Goal: Check status

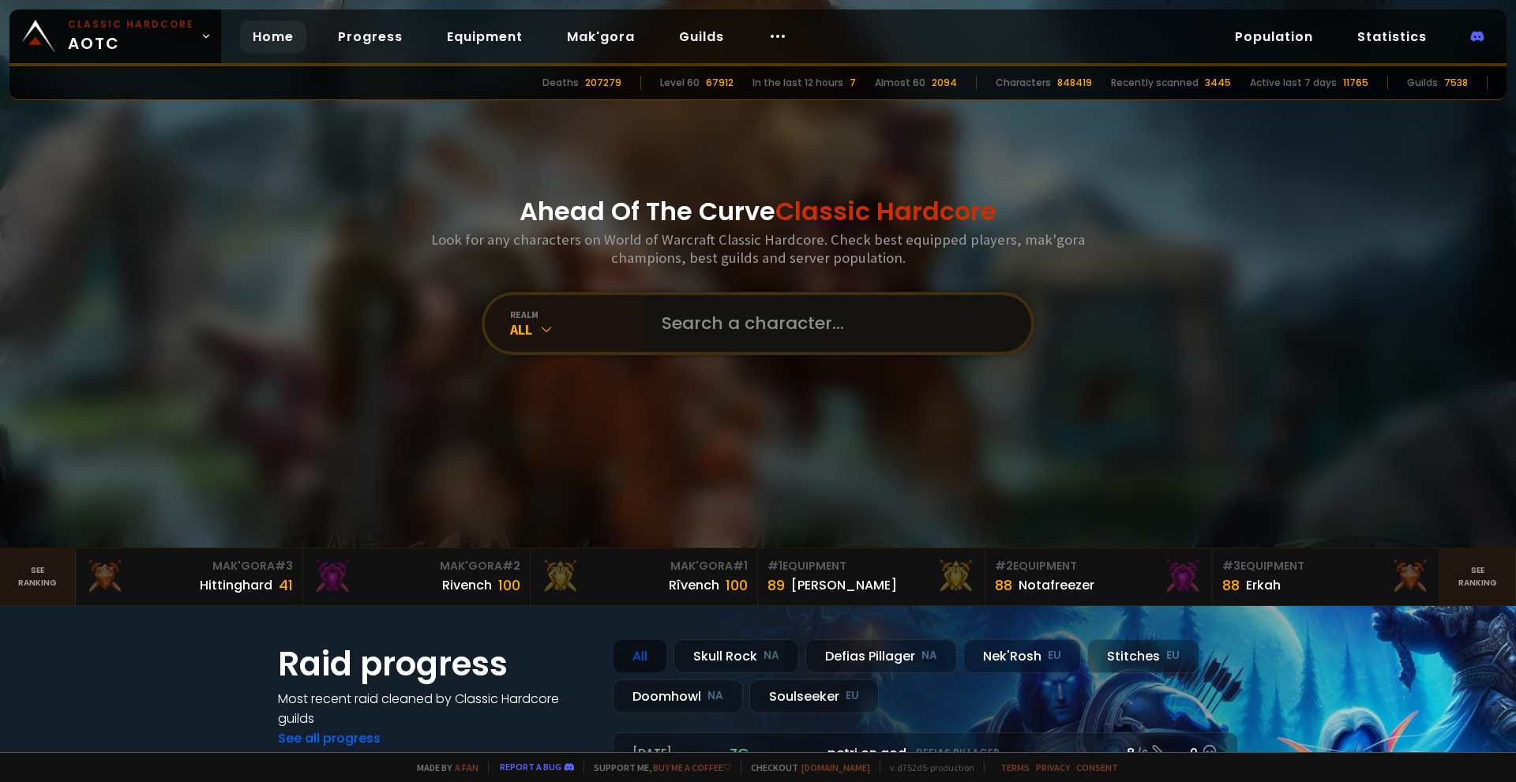
drag, startPoint x: 0, startPoint y: 0, endPoint x: 696, endPoint y: 313, distance: 763.3
click at [696, 317] on input "text" at bounding box center [832, 323] width 360 height 57
type input "Tempoww"
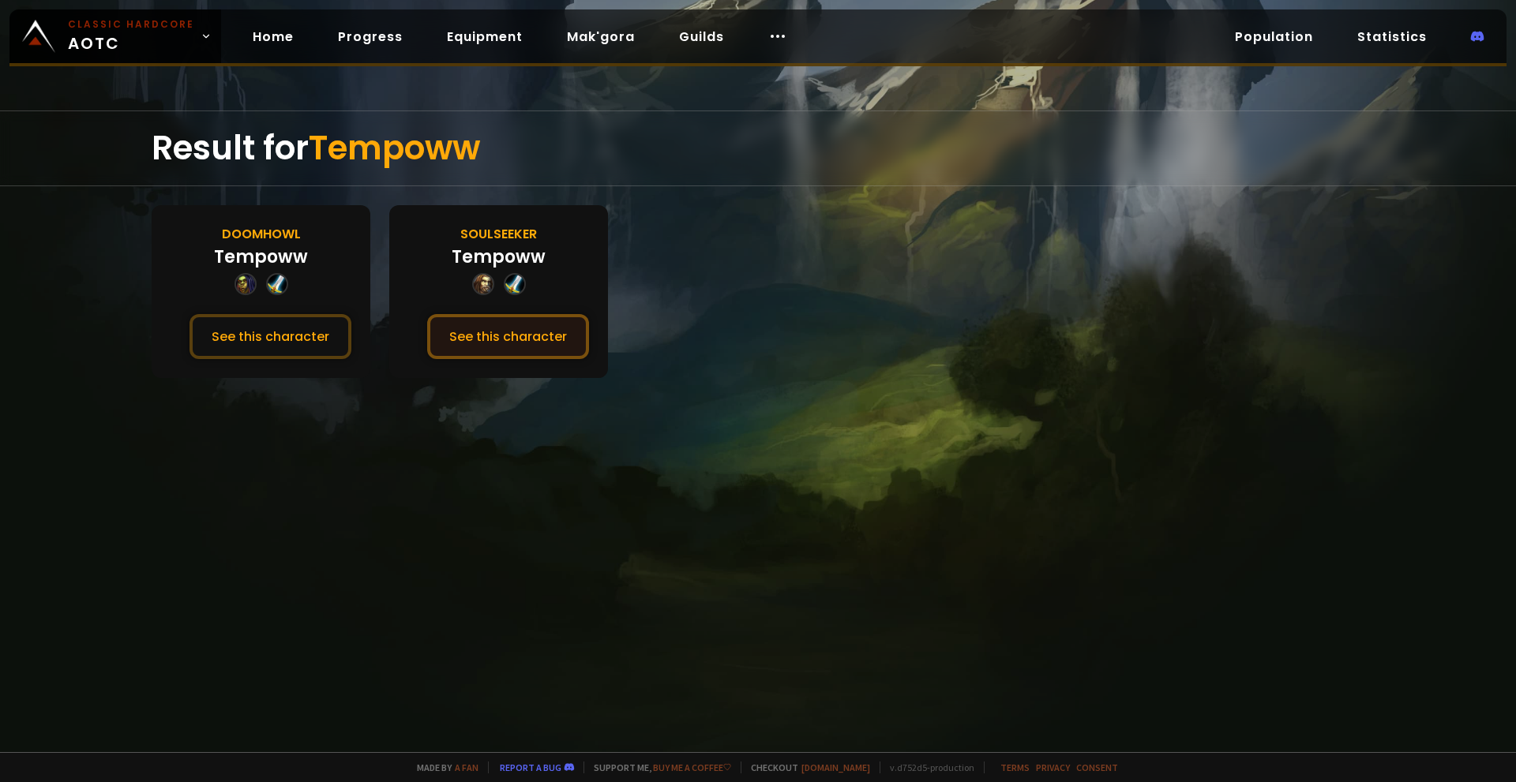
click at [522, 347] on button "See this character" at bounding box center [508, 336] width 162 height 45
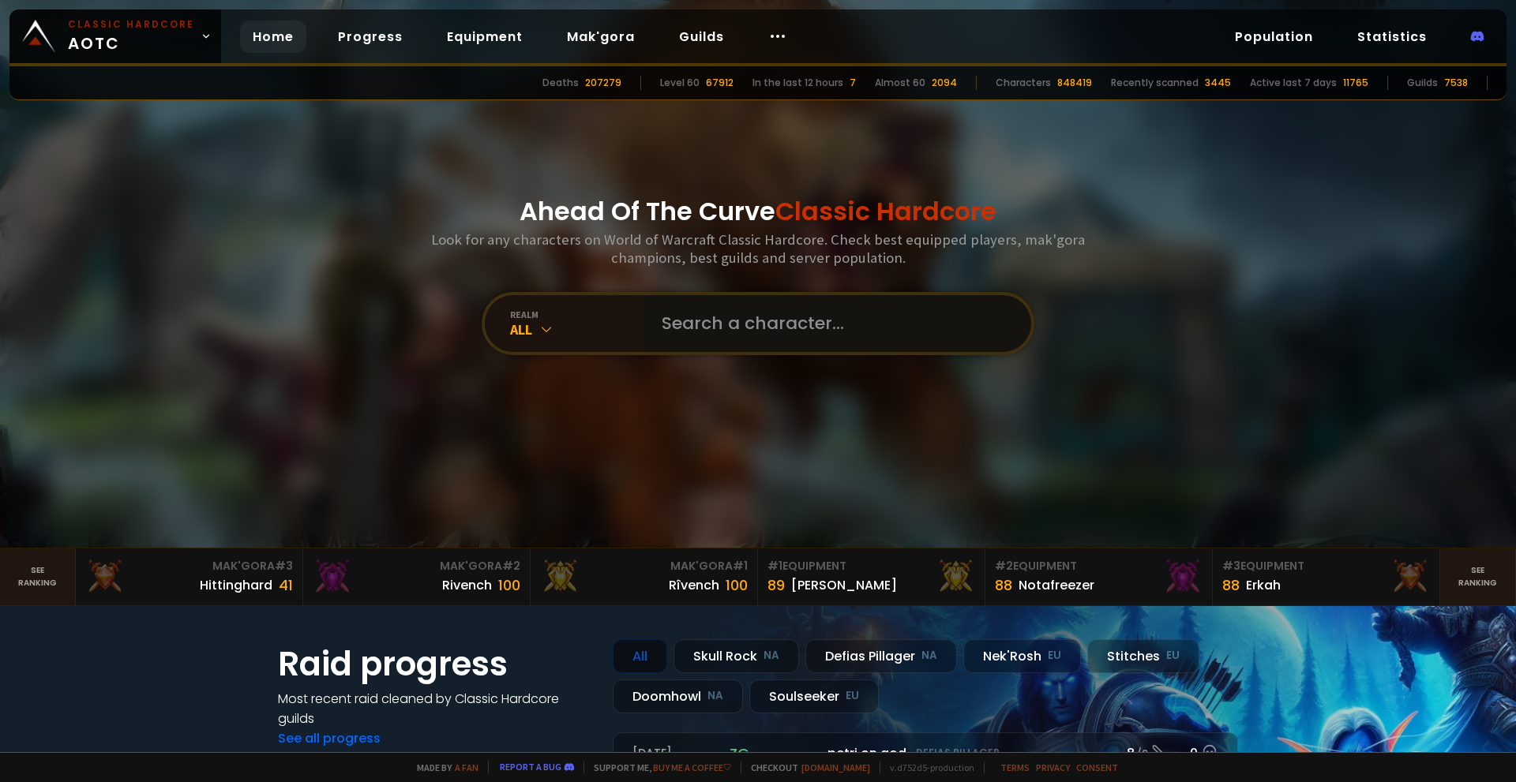
click at [681, 336] on input "text" at bounding box center [832, 323] width 360 height 57
type input "Osteskills"
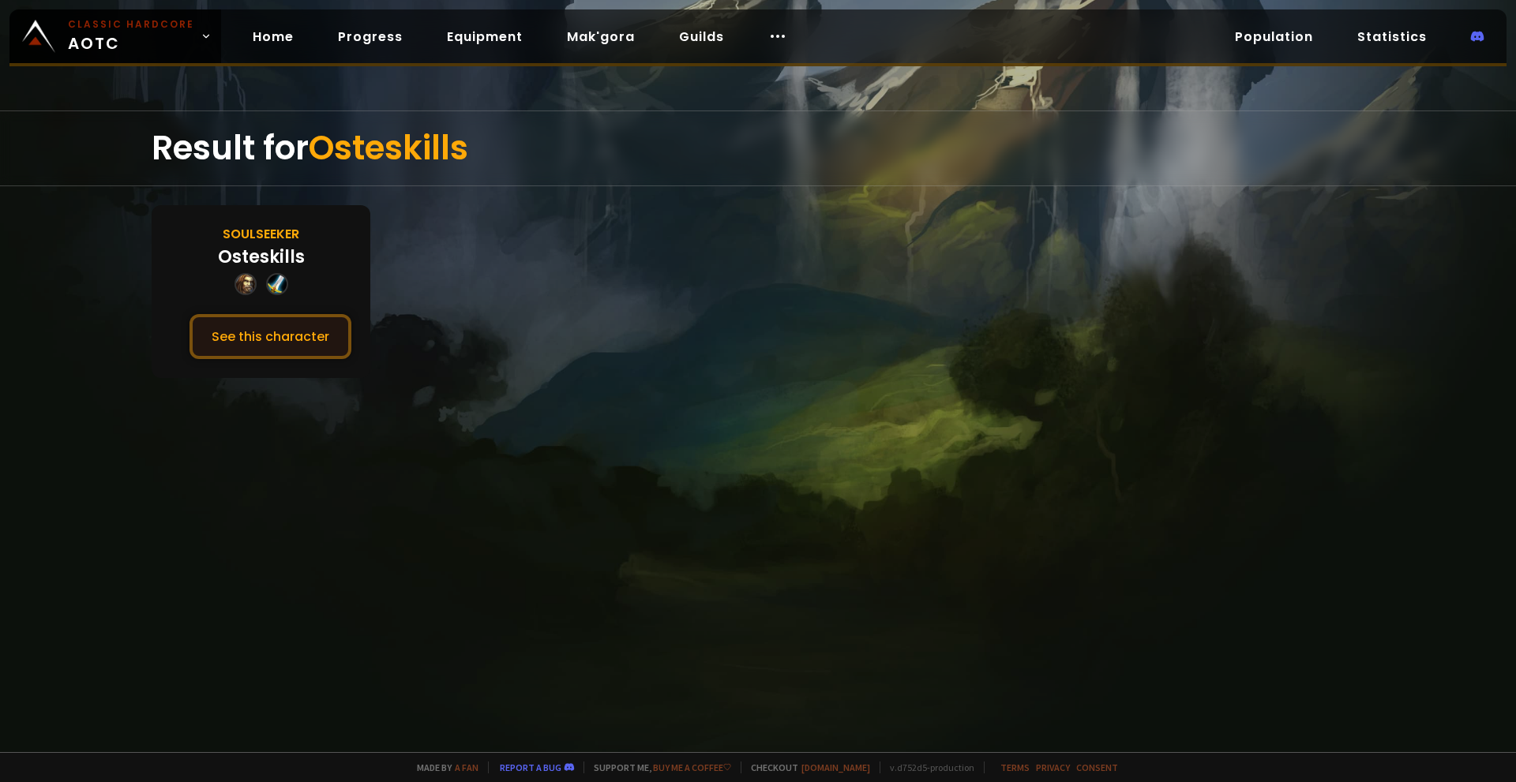
click at [253, 343] on button "See this character" at bounding box center [270, 336] width 162 height 45
